Goal: Task Accomplishment & Management: Manage account settings

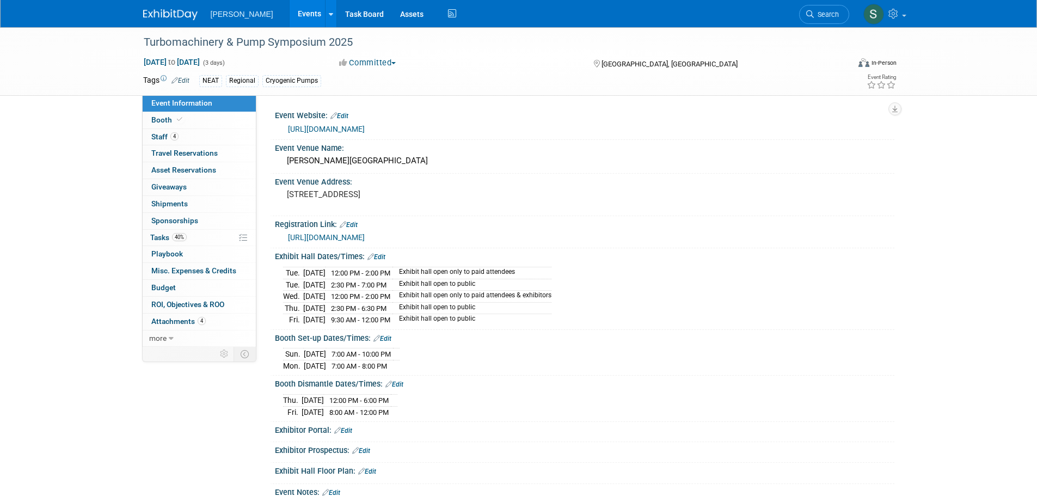
click at [290, 17] on link "Events" at bounding box center [310, 13] width 40 height 27
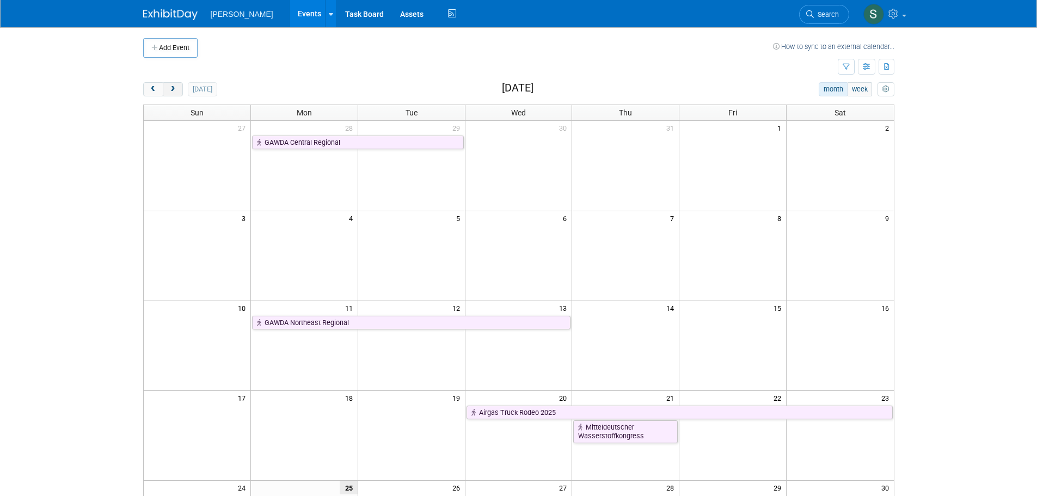
click at [175, 91] on span "next" at bounding box center [173, 89] width 8 height 7
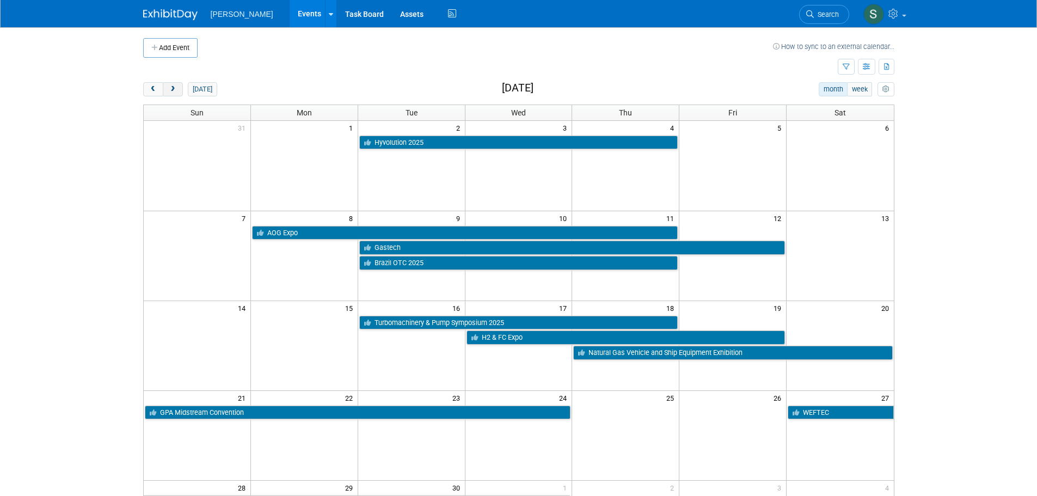
click at [175, 91] on span "next" at bounding box center [173, 89] width 8 height 7
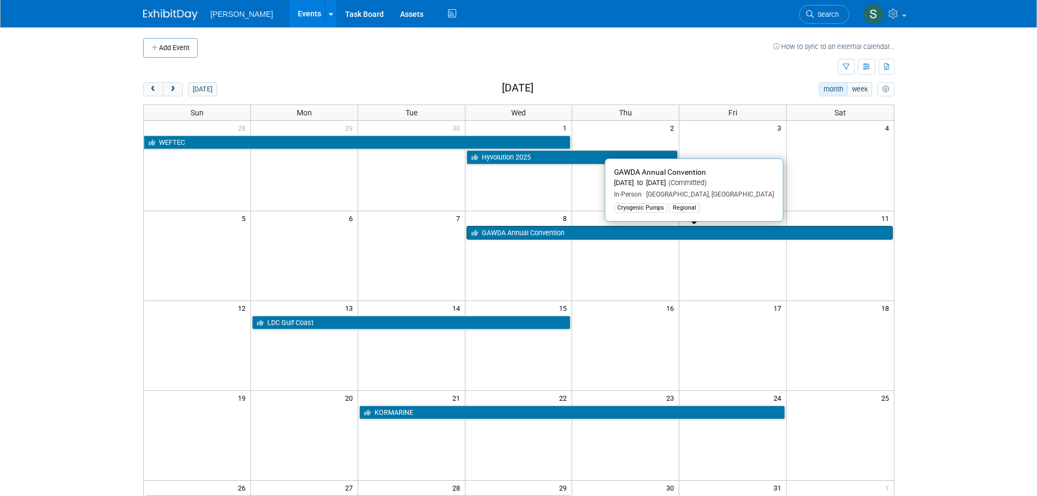
click at [569, 226] on link "GAWDA Annual Convention" at bounding box center [679, 233] width 426 height 14
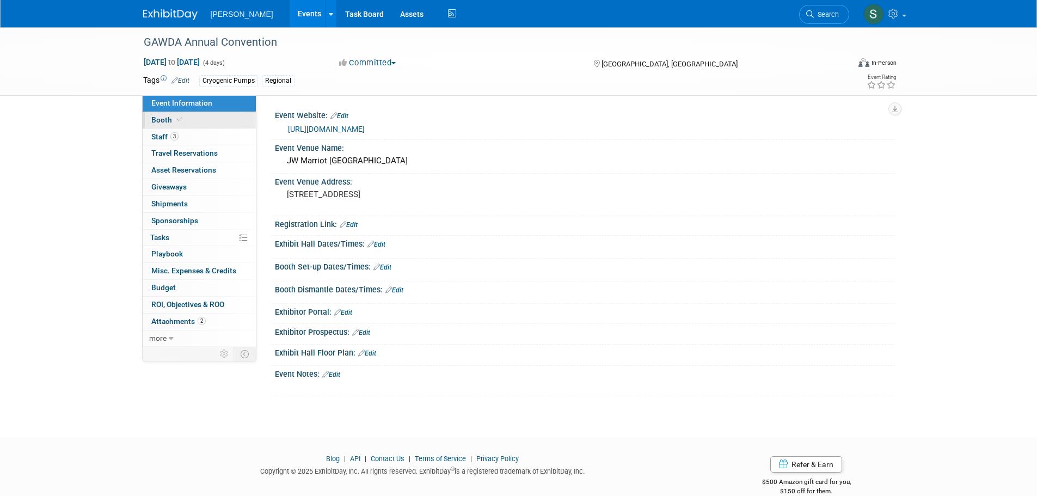
click at [174, 113] on link "Booth" at bounding box center [199, 120] width 113 height 16
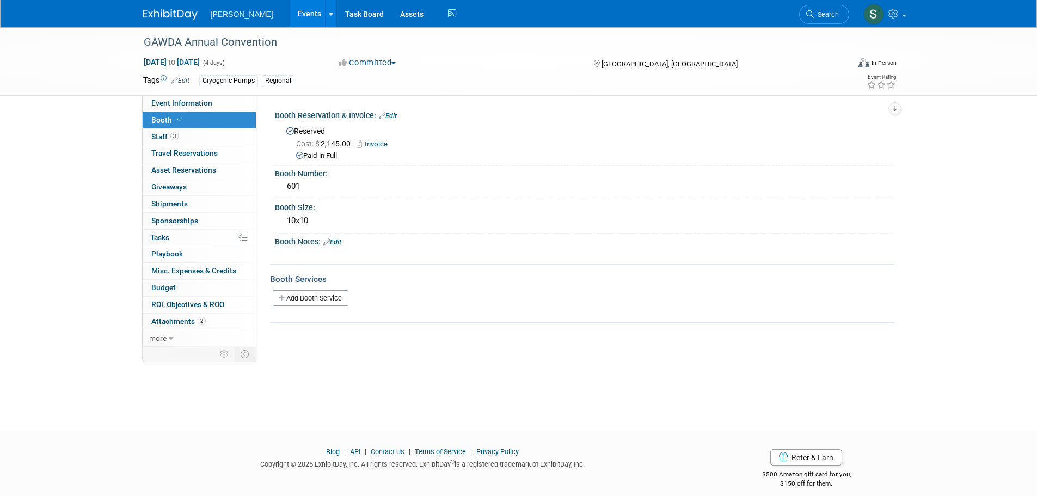
click at [455, 374] on div "GAWDA Annual Convention Oct 8, 2025 to Oct 11, 2025 (4 days) Oct 8, 2025 to Oct…" at bounding box center [518, 219] width 1037 height 384
click at [215, 139] on link "3 Staff 3" at bounding box center [199, 137] width 113 height 16
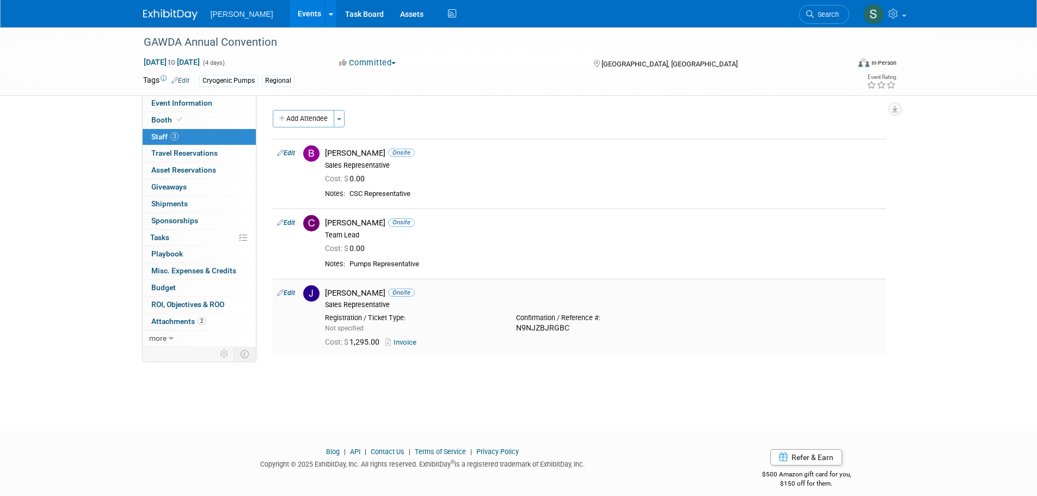
click at [409, 344] on link "Invoice" at bounding box center [402, 342] width 35 height 8
click at [294, 222] on link "Edit" at bounding box center [286, 223] width 18 height 8
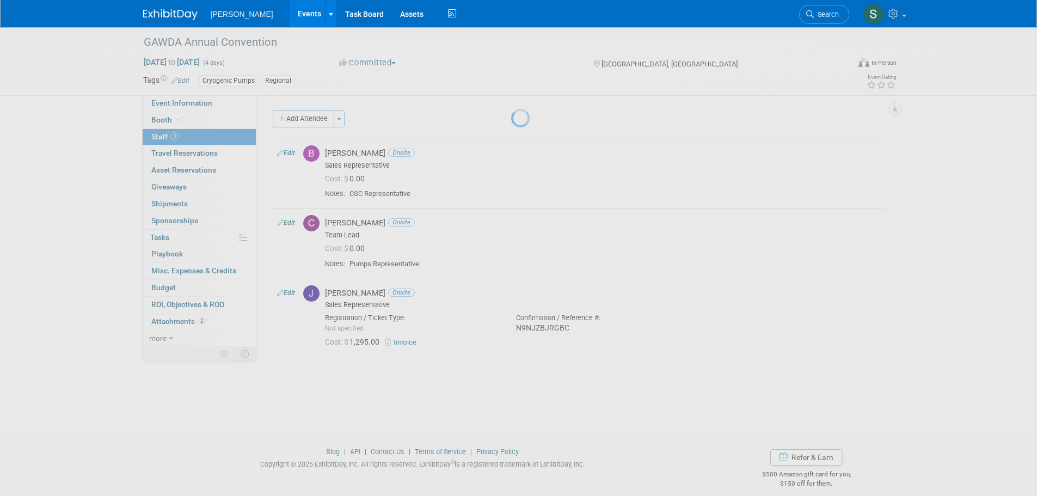
select select "c1c6bed7-a30f-4880-9ada-0db8753ec065"
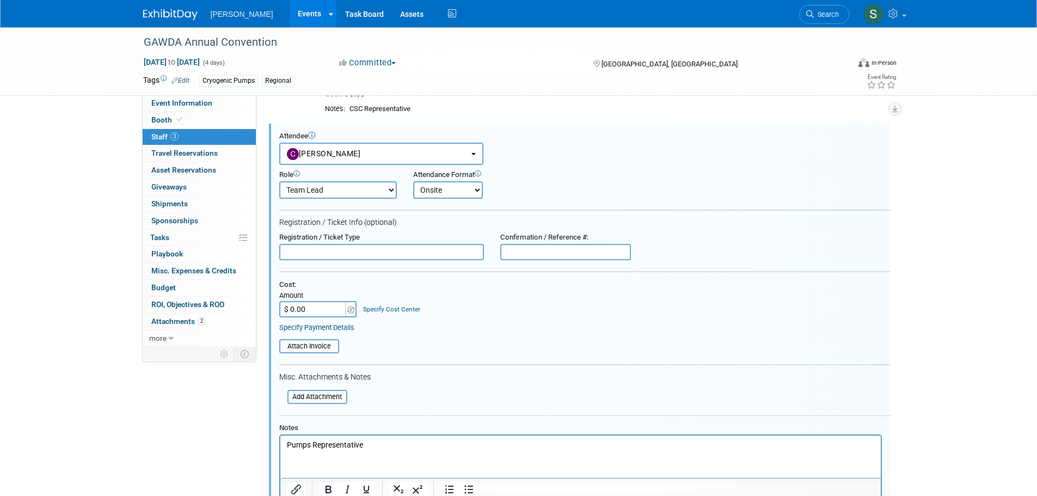
click at [308, 311] on input "$ 0.00" at bounding box center [313, 309] width 68 height 16
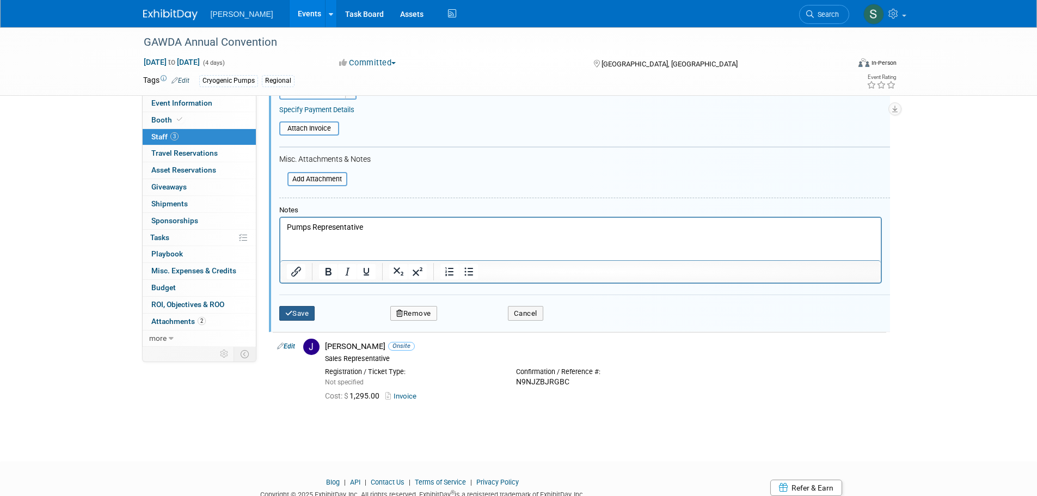
type input "$ 1,200.00"
click at [298, 315] on button "Save" at bounding box center [297, 313] width 36 height 15
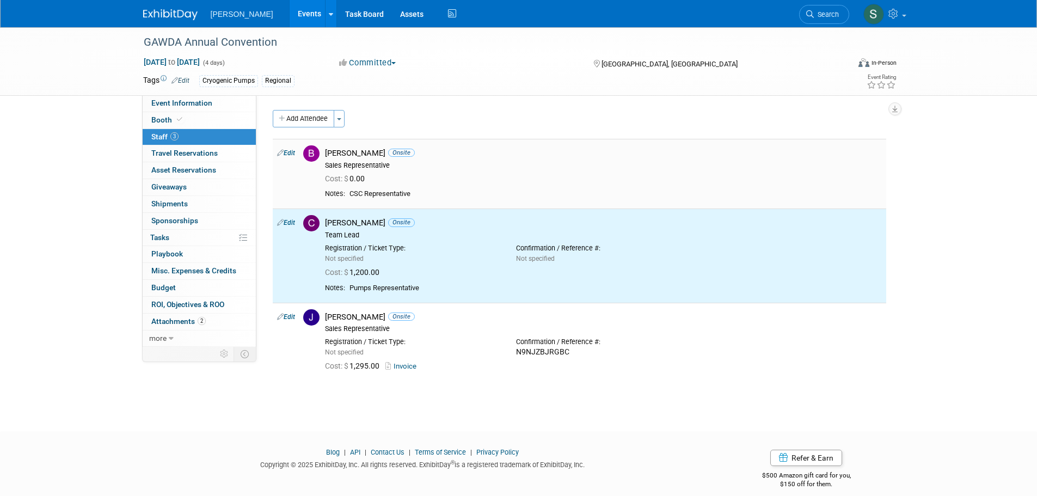
click at [292, 152] on link "Edit" at bounding box center [286, 153] width 18 height 8
select select "5c45d8be-6df8-4249-b07f-27d99a82a1a5"
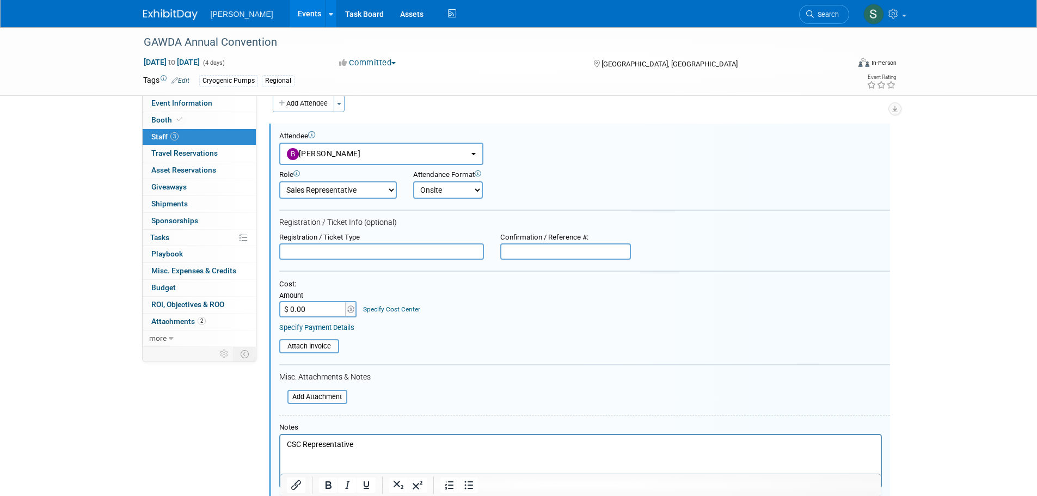
click at [300, 314] on input "$ 0.00" at bounding box center [313, 309] width 68 height 16
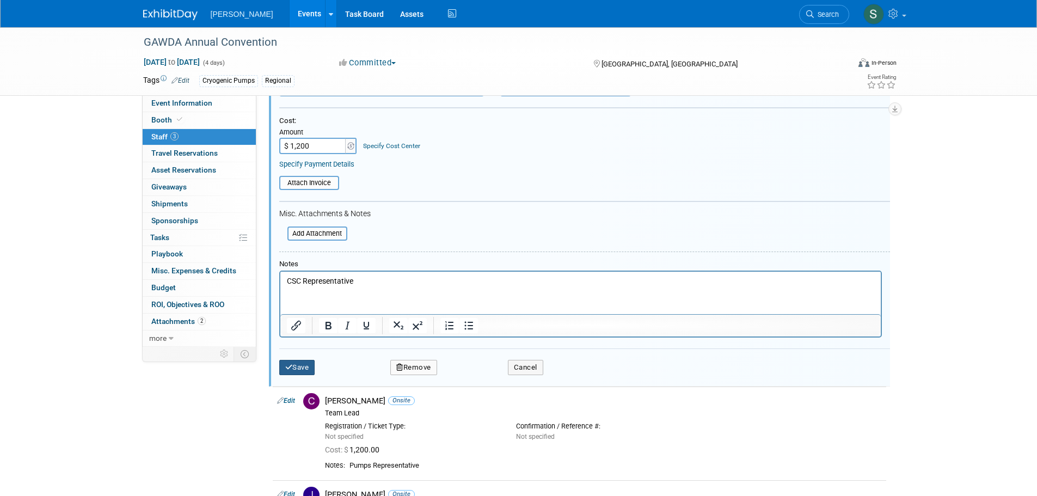
type input "$ 1,200.00"
click at [310, 364] on button "Save" at bounding box center [297, 367] width 36 height 15
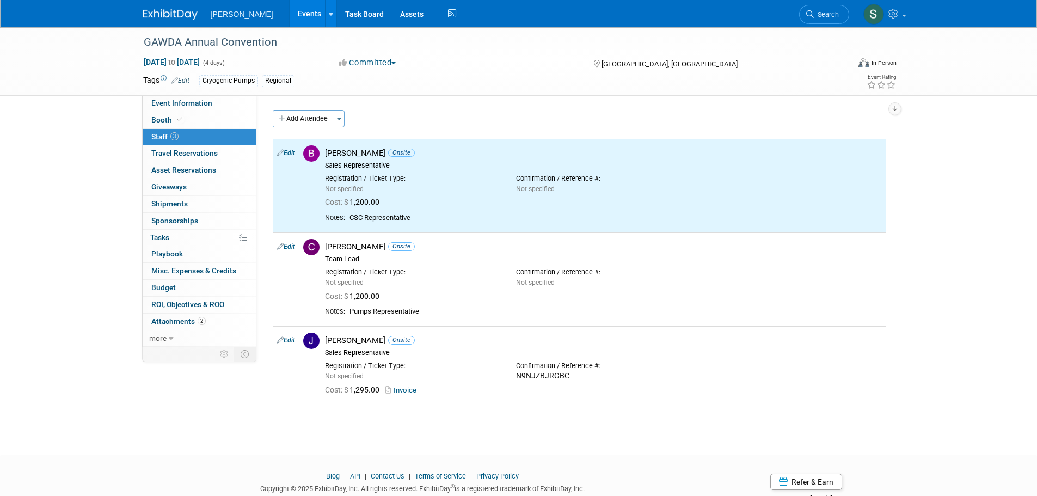
click at [209, 417] on div "GAWDA Annual Convention Oct 8, 2025 to Oct 11, 2025 (4 days) Oct 8, 2025 to Oct…" at bounding box center [518, 231] width 1037 height 408
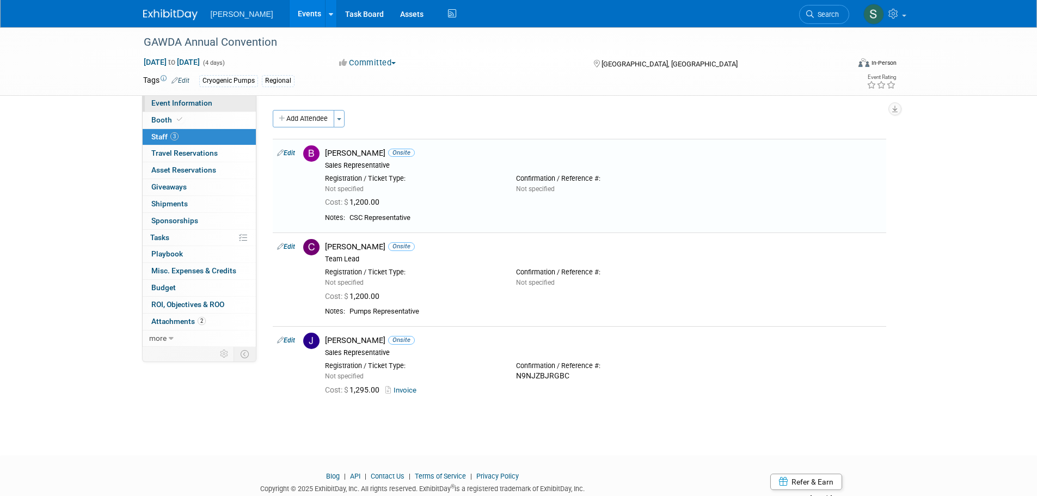
click at [182, 97] on link "Event Information" at bounding box center [199, 103] width 113 height 16
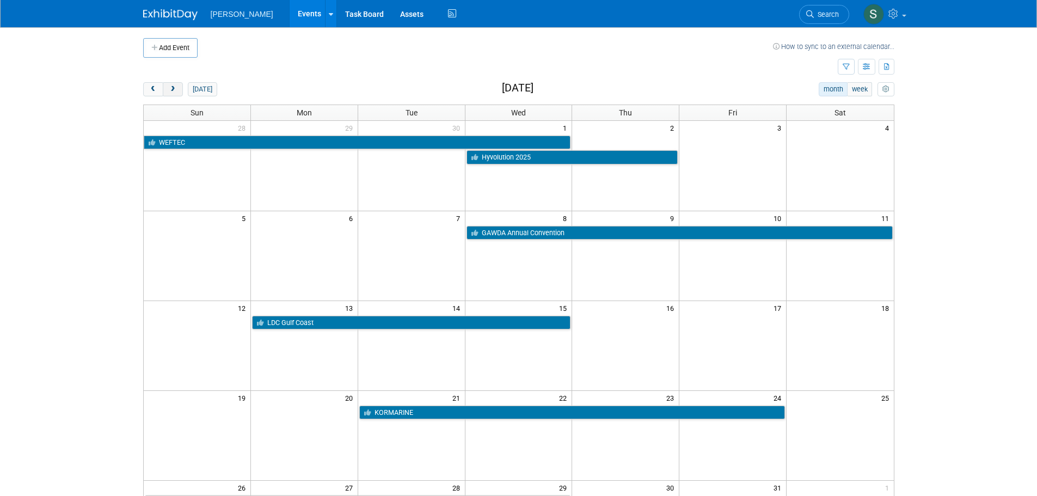
click at [176, 88] on span "next" at bounding box center [173, 89] width 8 height 7
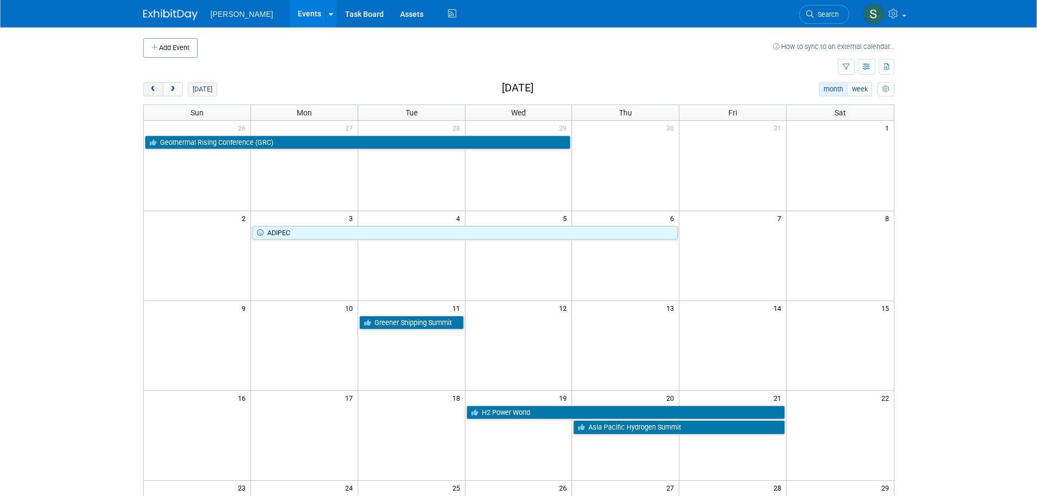
click at [158, 88] on button "prev" at bounding box center [153, 89] width 20 height 14
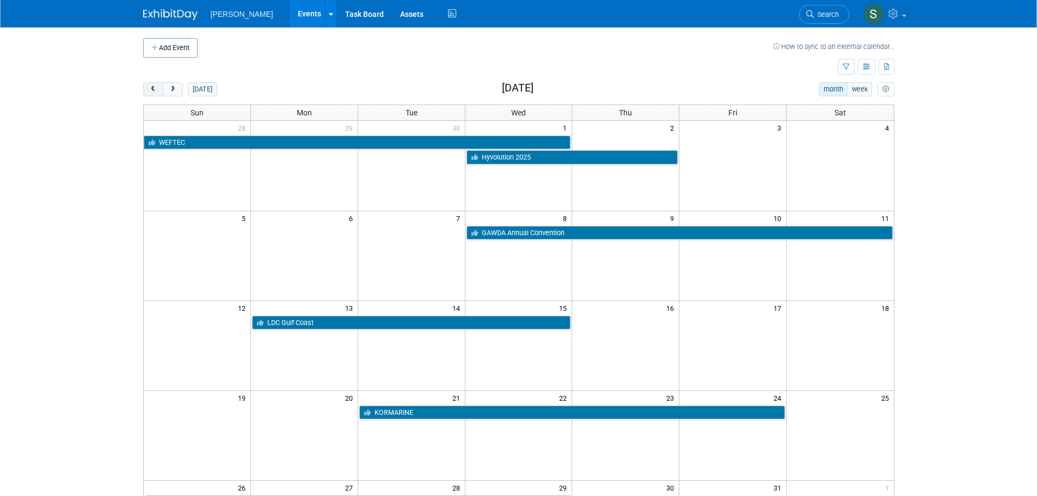
click at [158, 88] on button "prev" at bounding box center [153, 89] width 20 height 14
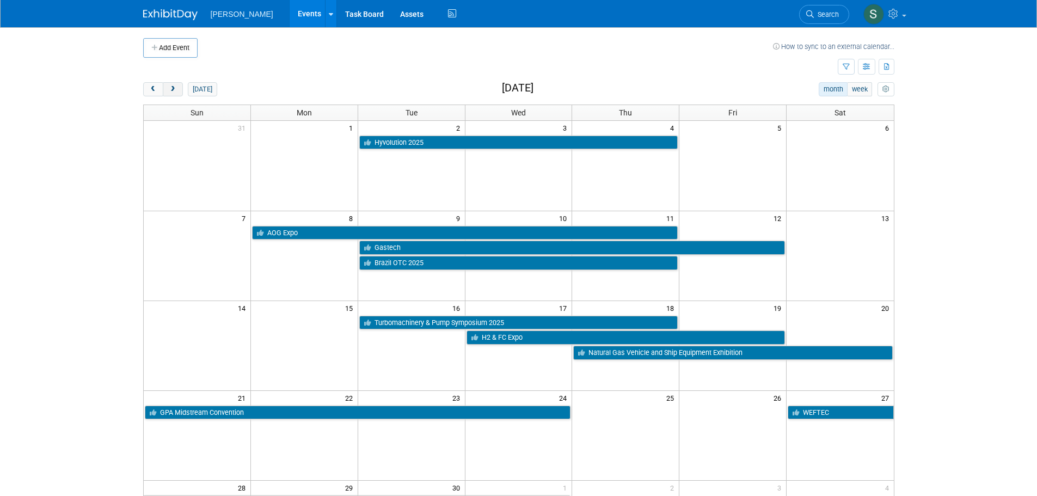
click at [174, 95] on button "next" at bounding box center [173, 89] width 20 height 14
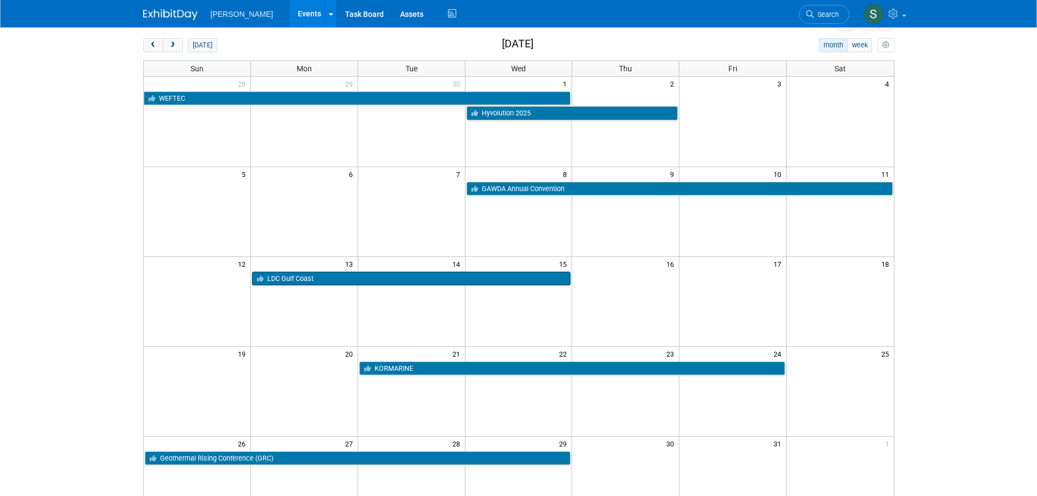
scroll to position [109, 0]
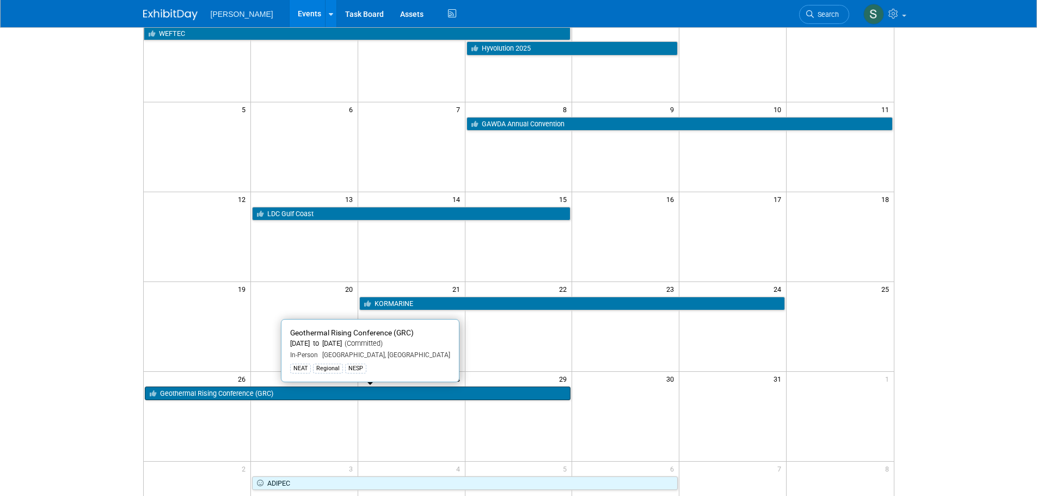
click at [256, 393] on link "Geothermal Rising Conference (GRC)" at bounding box center [358, 393] width 426 height 14
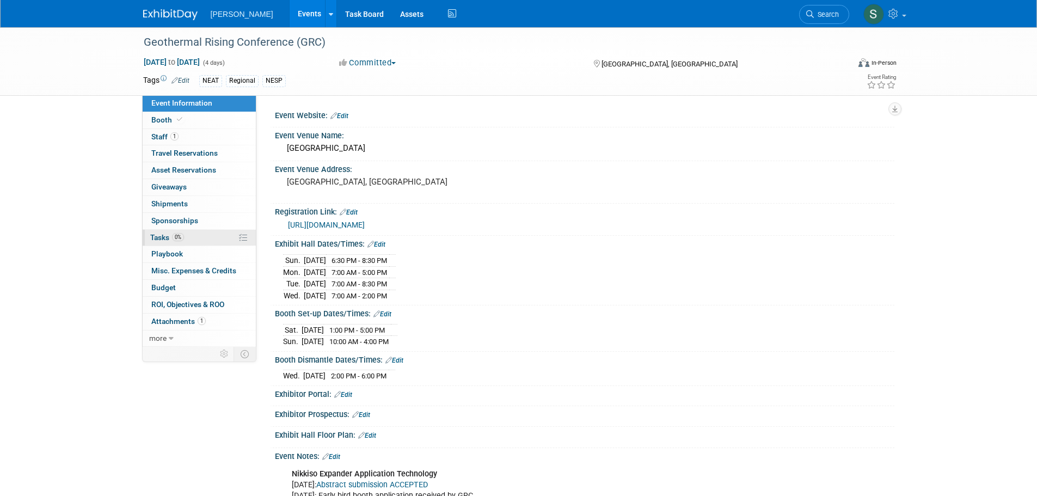
click at [162, 241] on span "Tasks 0%" at bounding box center [167, 237] width 34 height 9
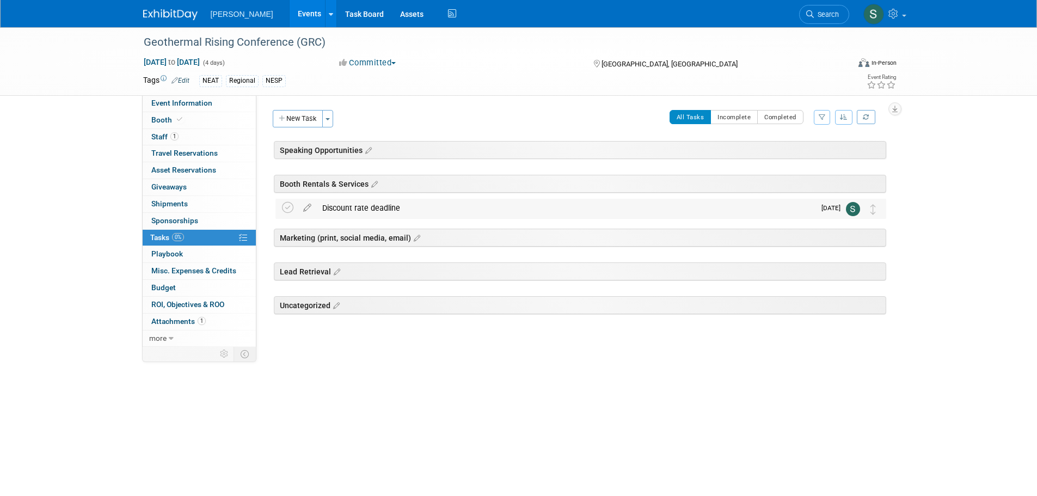
click at [351, 210] on div "Discount rate deadline" at bounding box center [566, 208] width 498 height 19
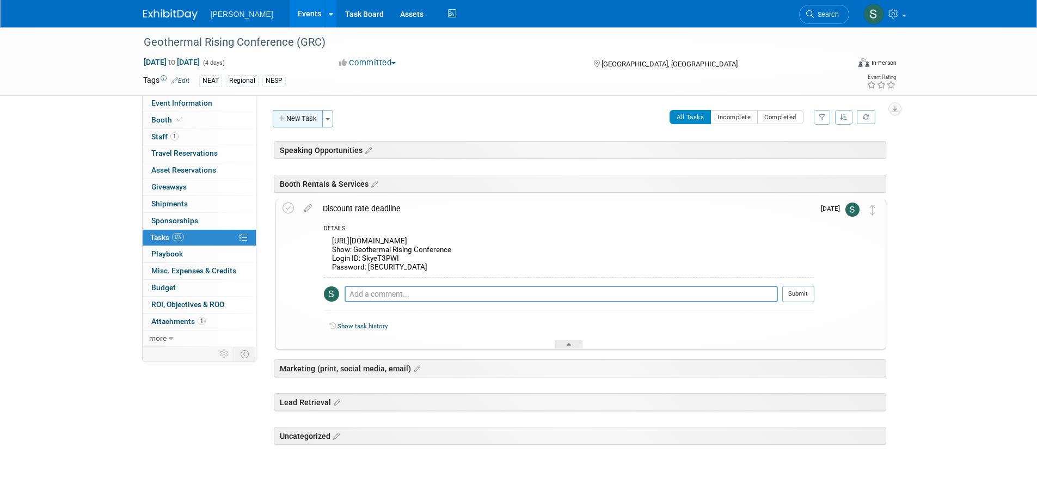
click at [316, 116] on button "New Task" at bounding box center [298, 118] width 50 height 17
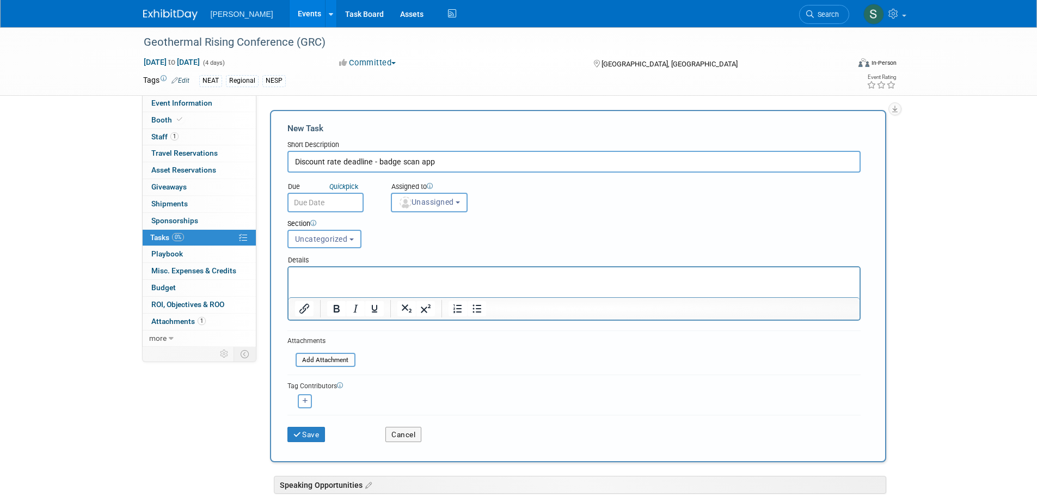
type input "Discount rate deadline - badge scan app"
click at [328, 207] on input "text" at bounding box center [325, 203] width 76 height 20
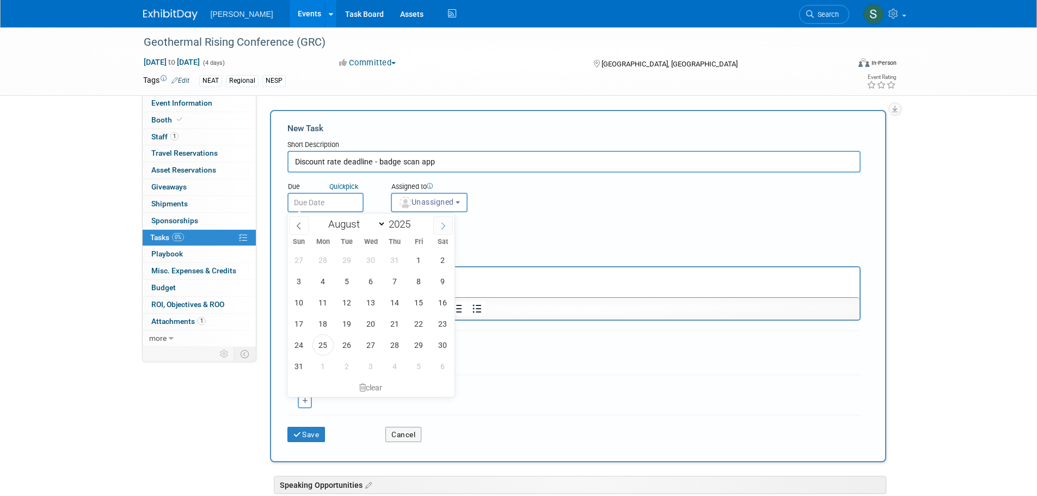
click at [440, 227] on icon at bounding box center [443, 226] width 8 height 8
select select "8"
click at [422, 323] on span "26" at bounding box center [418, 323] width 21 height 21
type input "Sep 26, 2025"
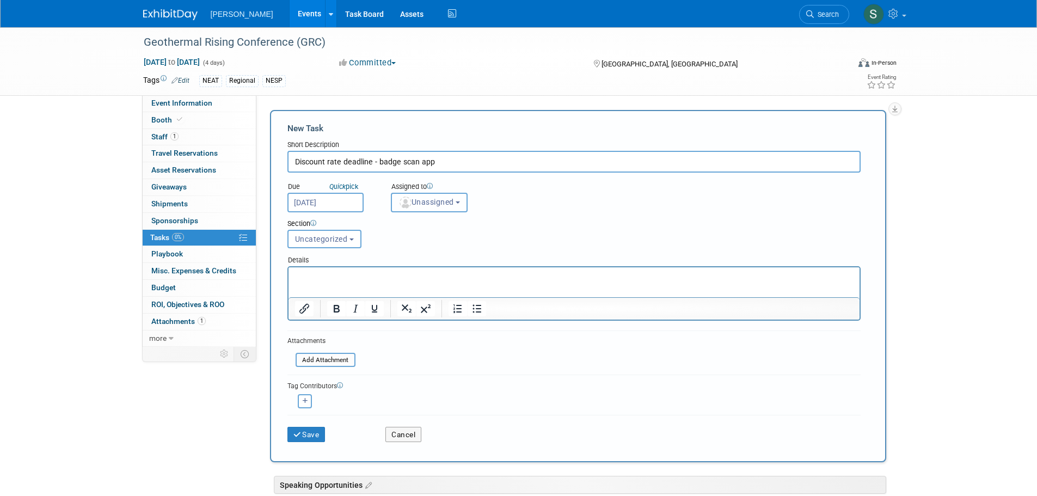
click at [421, 201] on span "Unassigned" at bounding box center [426, 202] width 56 height 9
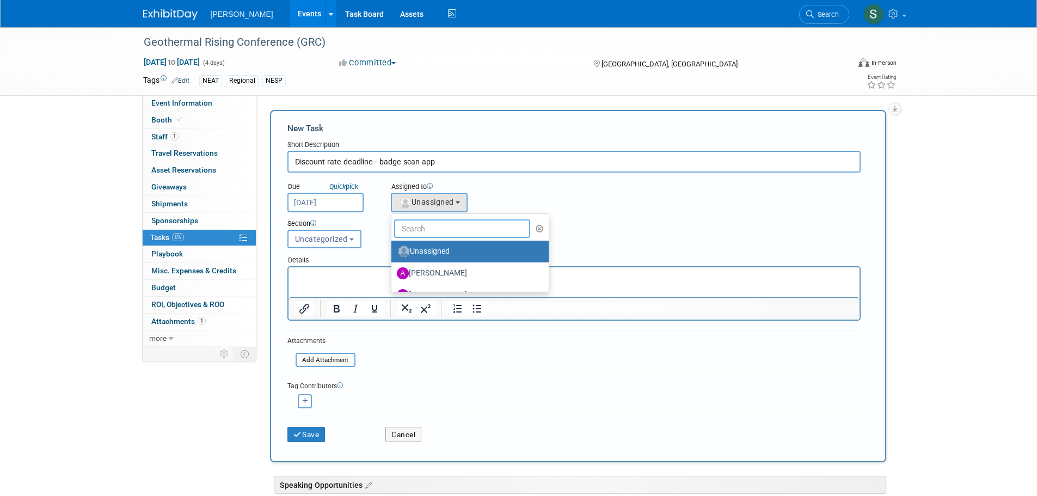
click at [430, 227] on input "text" at bounding box center [462, 228] width 137 height 19
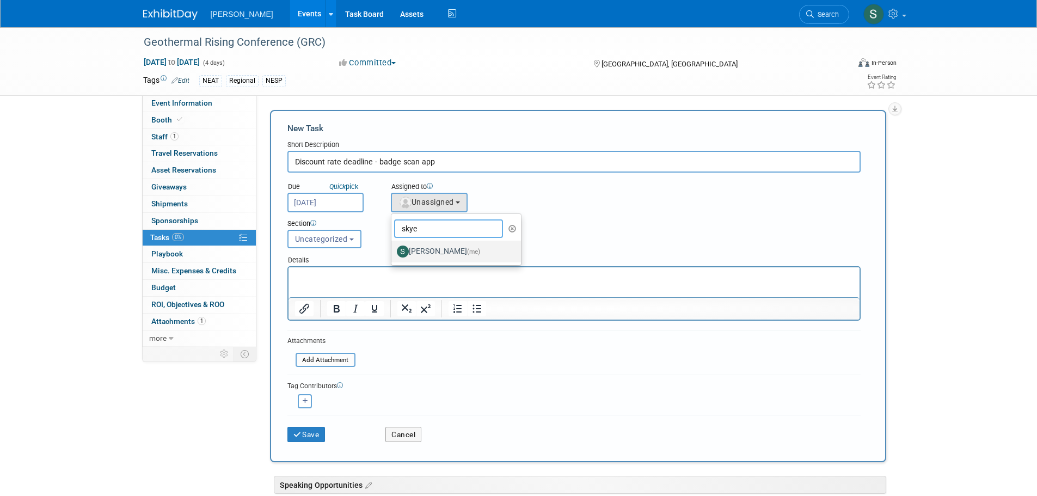
type input "skye"
click at [427, 251] on label "Skye Tuinei (me)" at bounding box center [454, 251] width 114 height 17
click at [393, 251] on input "Skye Tuinei (me)" at bounding box center [389, 250] width 7 height 7
select select "8a40a75a-0b08-40a6-99b9-305cda59446e"
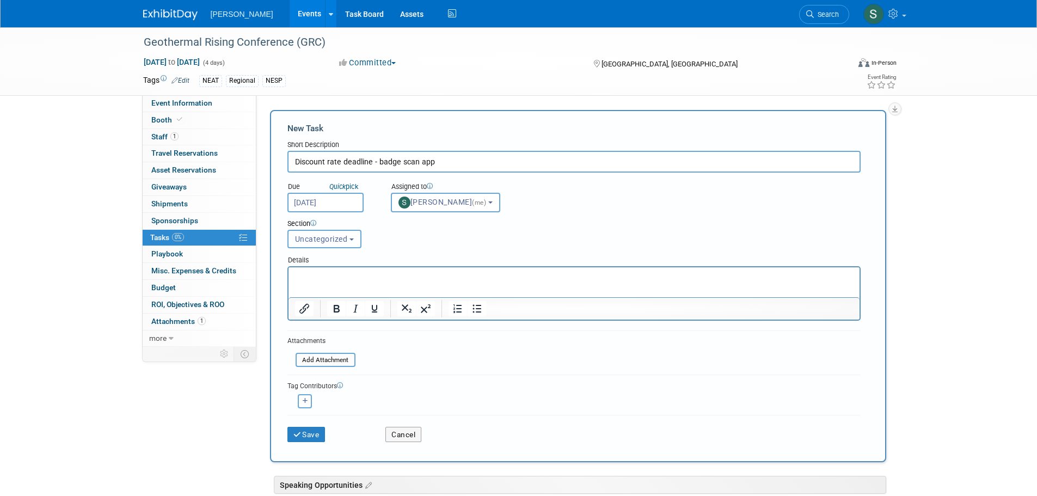
click at [348, 234] on button "Uncategorized" at bounding box center [324, 239] width 74 height 19
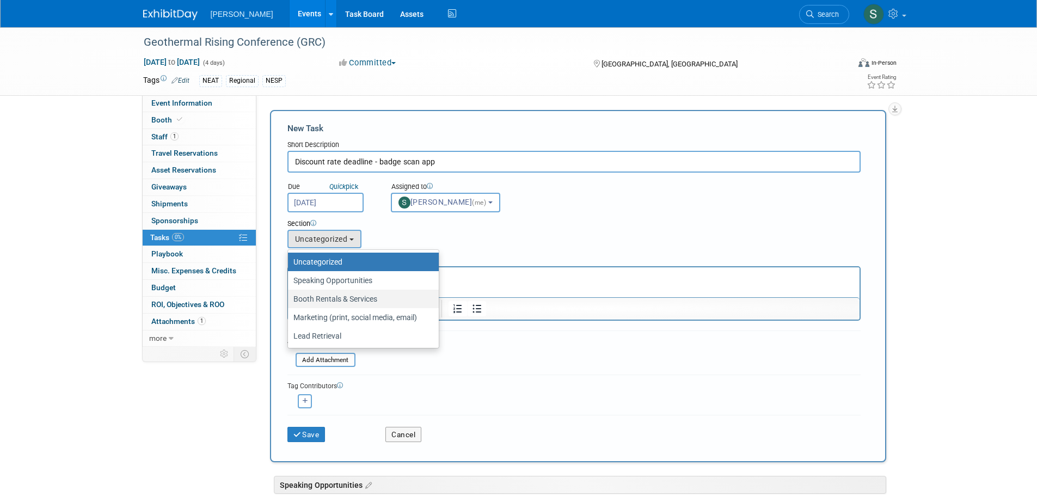
click at [361, 298] on label "Booth Rentals & Services" at bounding box center [360, 299] width 134 height 14
click at [290, 298] on input "Booth Rentals & Services" at bounding box center [285, 298] width 7 height 7
select select "11264581"
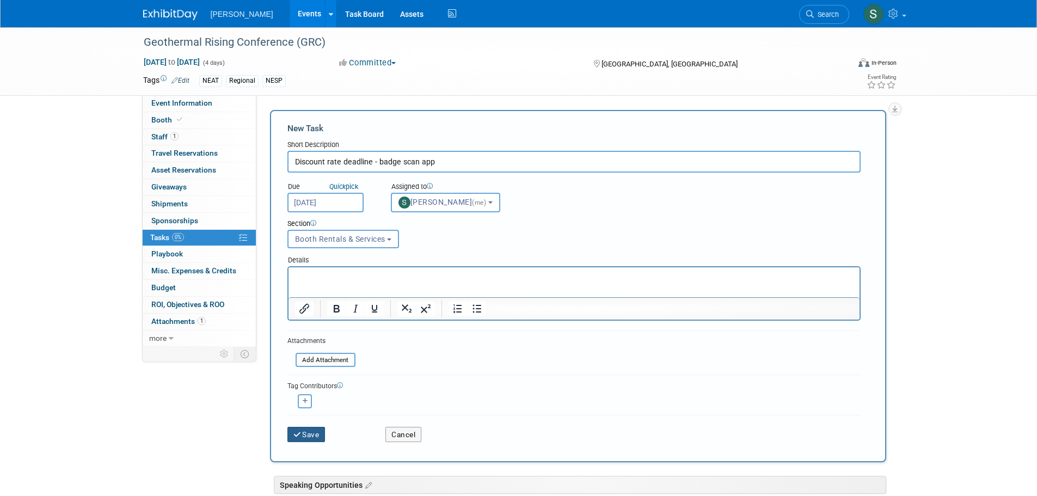
click at [320, 430] on button "Save" at bounding box center [306, 434] width 38 height 15
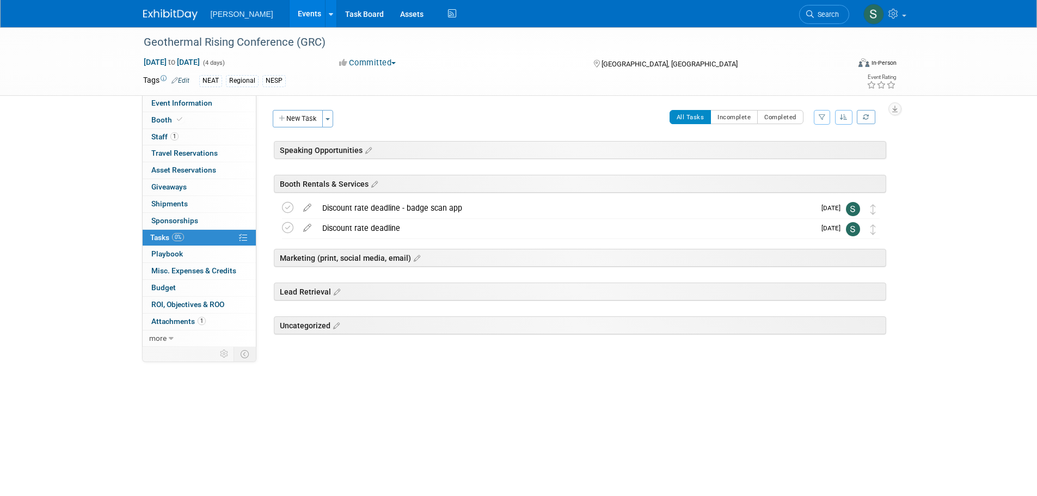
click at [393, 207] on div "Discount rate deadline - badge scan app" at bounding box center [566, 208] width 498 height 19
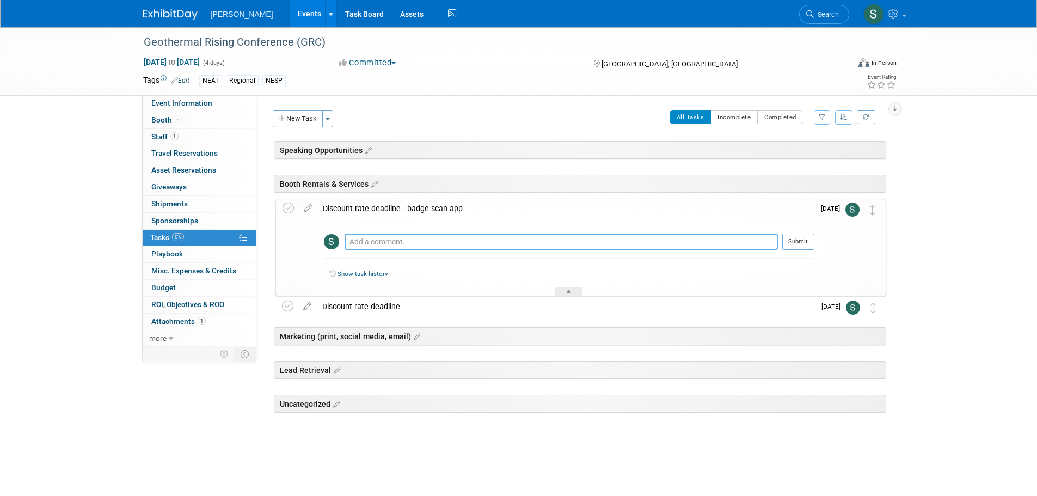
click at [432, 241] on textarea at bounding box center [560, 241] width 433 height 16
paste textarea "https://www.expobadge.com/OMQA/?OrderCode=57740"
type textarea "https://www.expobadge.com/OMQA/?OrderCode=57740"
click at [306, 210] on icon at bounding box center [307, 206] width 19 height 14
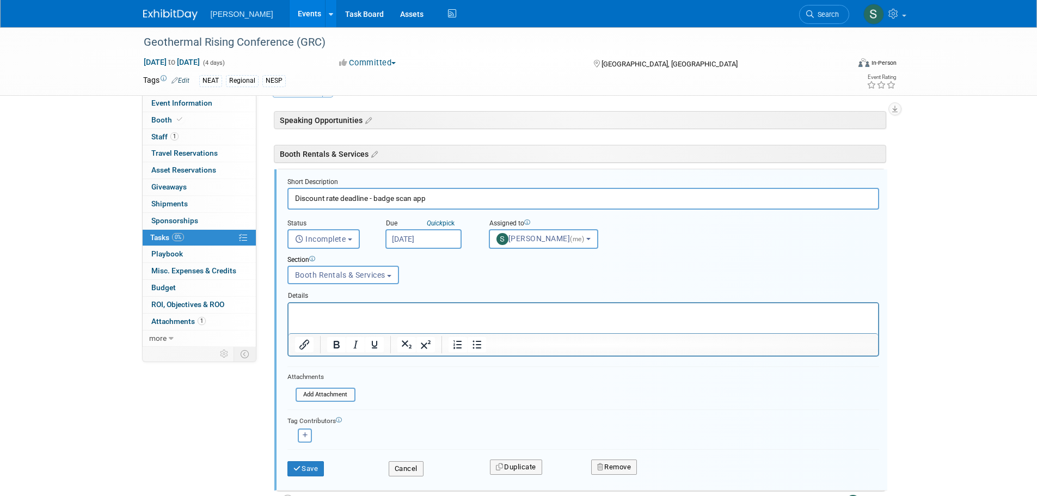
scroll to position [40, 0]
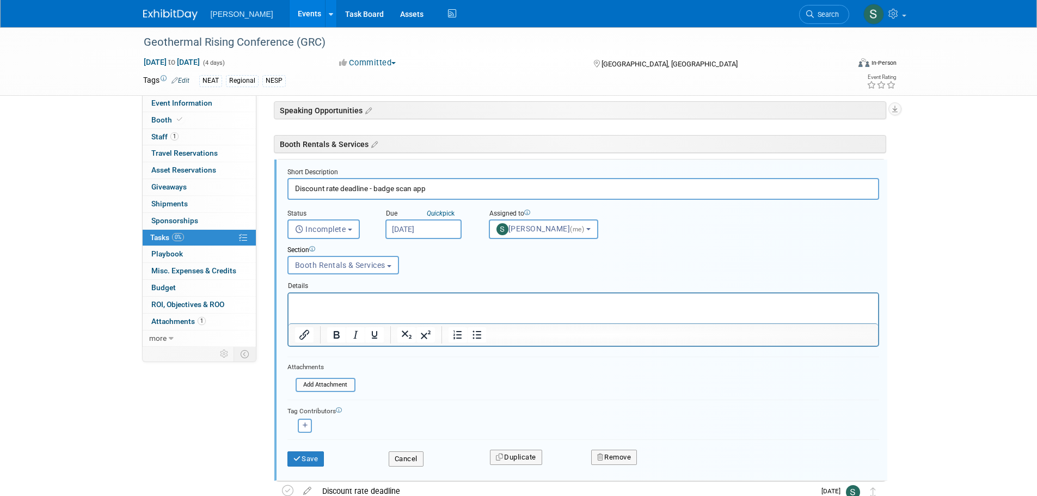
click at [362, 298] on p "Rich Text Area. Press ALT-0 for help." at bounding box center [582, 302] width 577 height 10
click at [319, 460] on button "Save" at bounding box center [305, 458] width 37 height 15
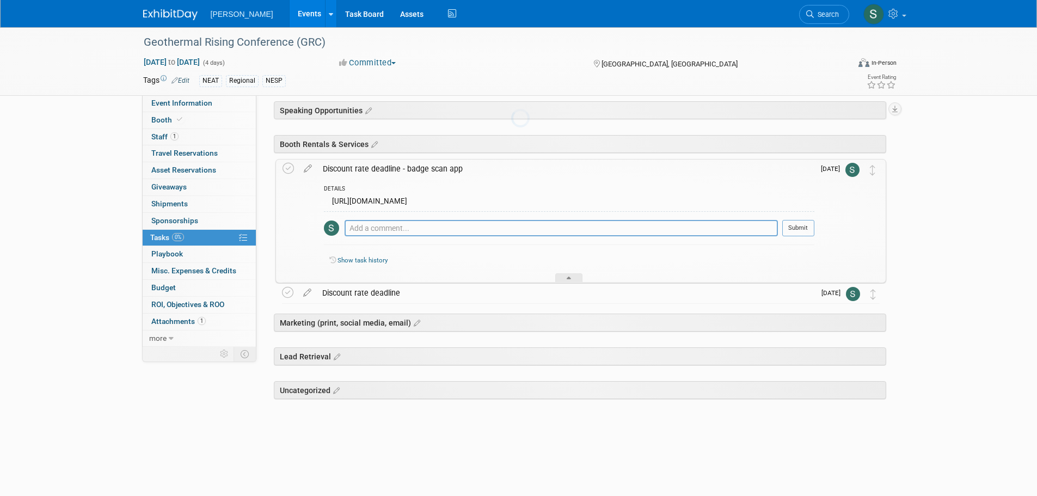
scroll to position [15, 0]
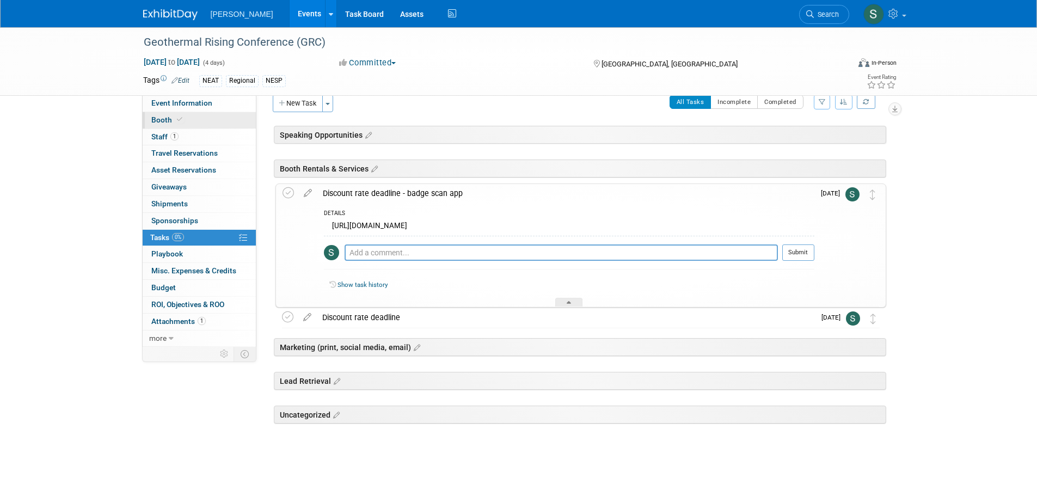
click at [239, 115] on link "Booth" at bounding box center [199, 120] width 113 height 16
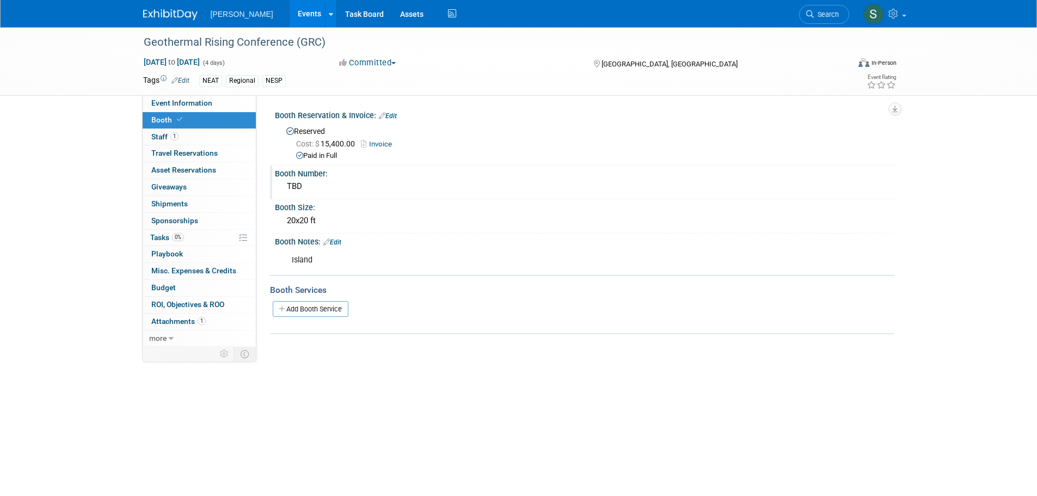
click at [303, 183] on div "TBD" at bounding box center [584, 186] width 603 height 17
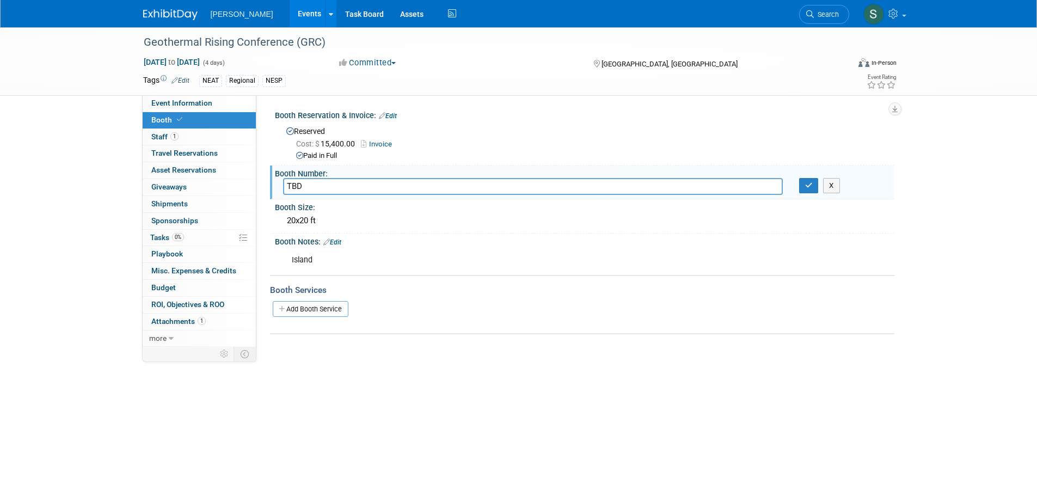
click at [303, 183] on input "TBD" at bounding box center [533, 186] width 500 height 17
type input "307"
click at [812, 187] on icon "button" at bounding box center [809, 185] width 8 height 7
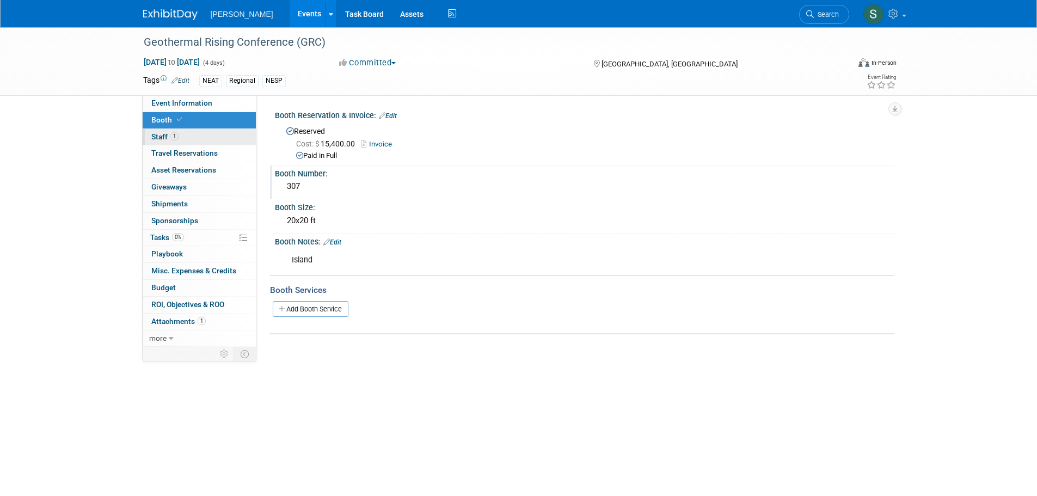
click at [232, 139] on link "1 Staff 1" at bounding box center [199, 137] width 113 height 16
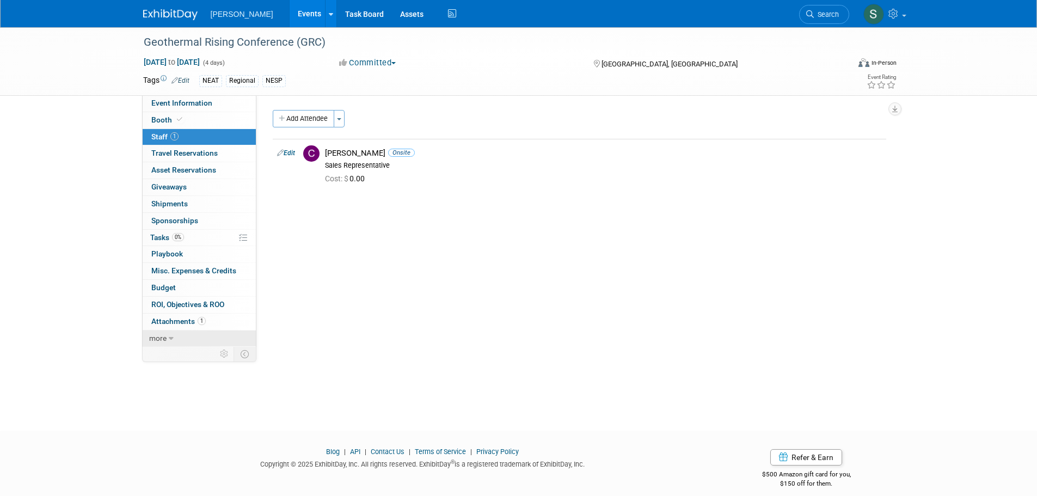
click at [199, 337] on link "more" at bounding box center [199, 338] width 113 height 16
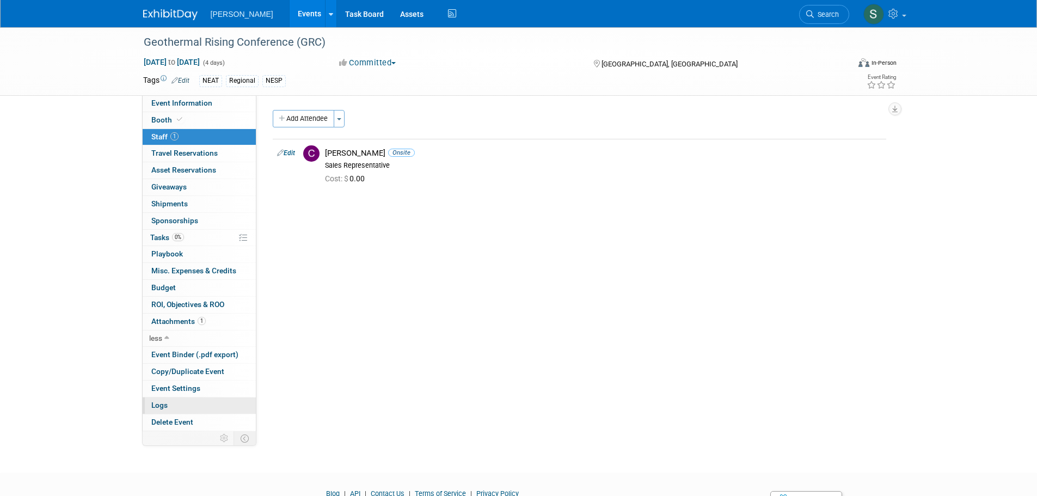
click at [185, 407] on link "Logs" at bounding box center [199, 405] width 113 height 16
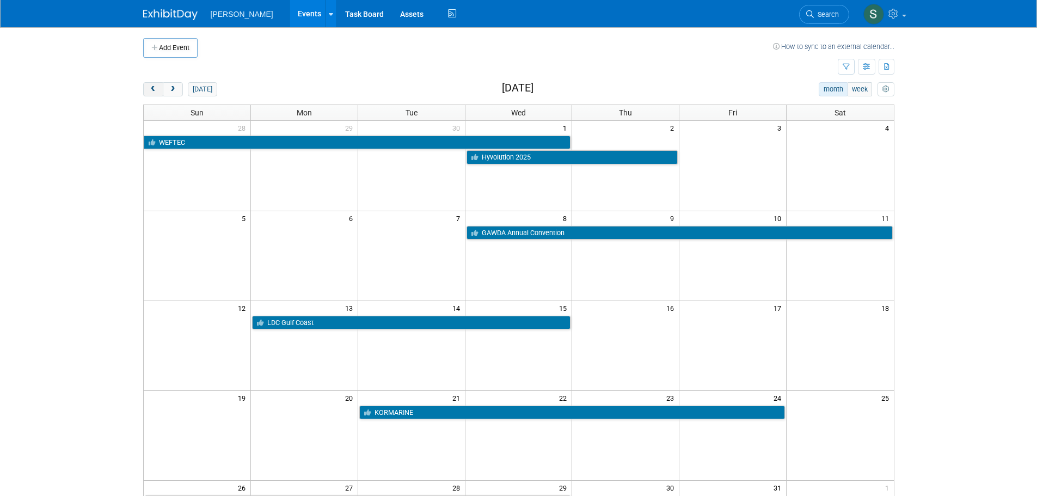
click at [153, 83] on button "prev" at bounding box center [153, 89] width 20 height 14
